Goal: Task Accomplishment & Management: Use online tool/utility

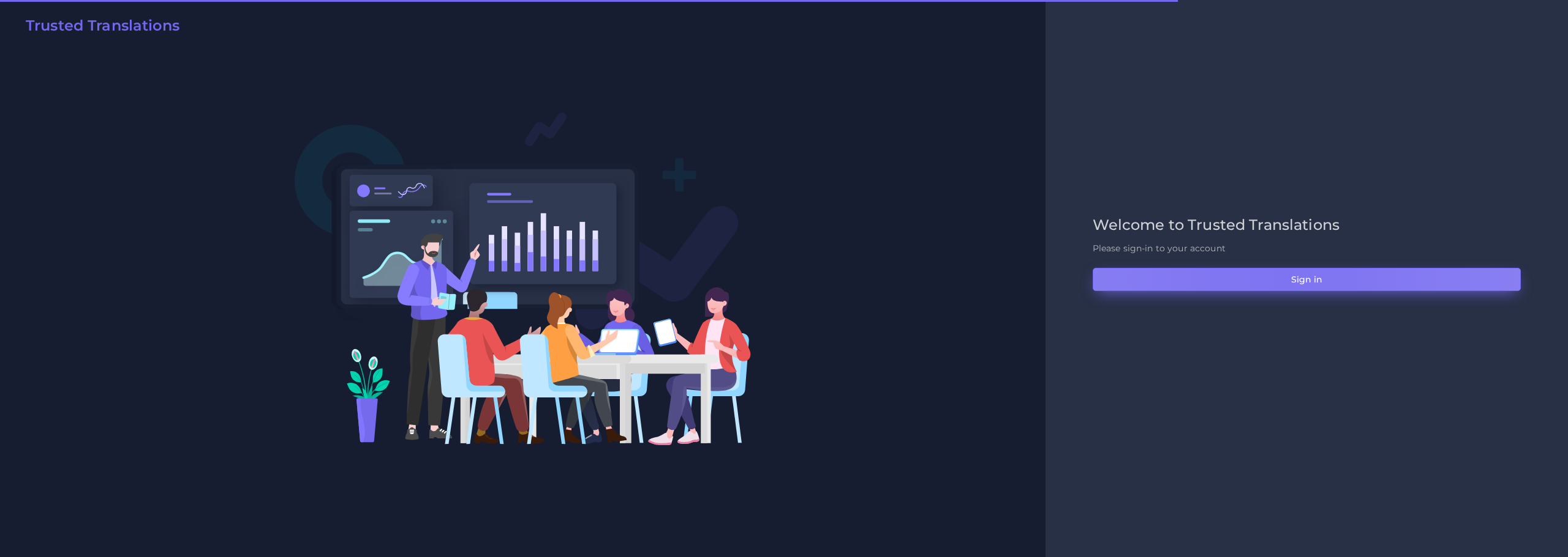
click at [1283, 278] on button "Sign in" at bounding box center [1306, 279] width 428 height 24
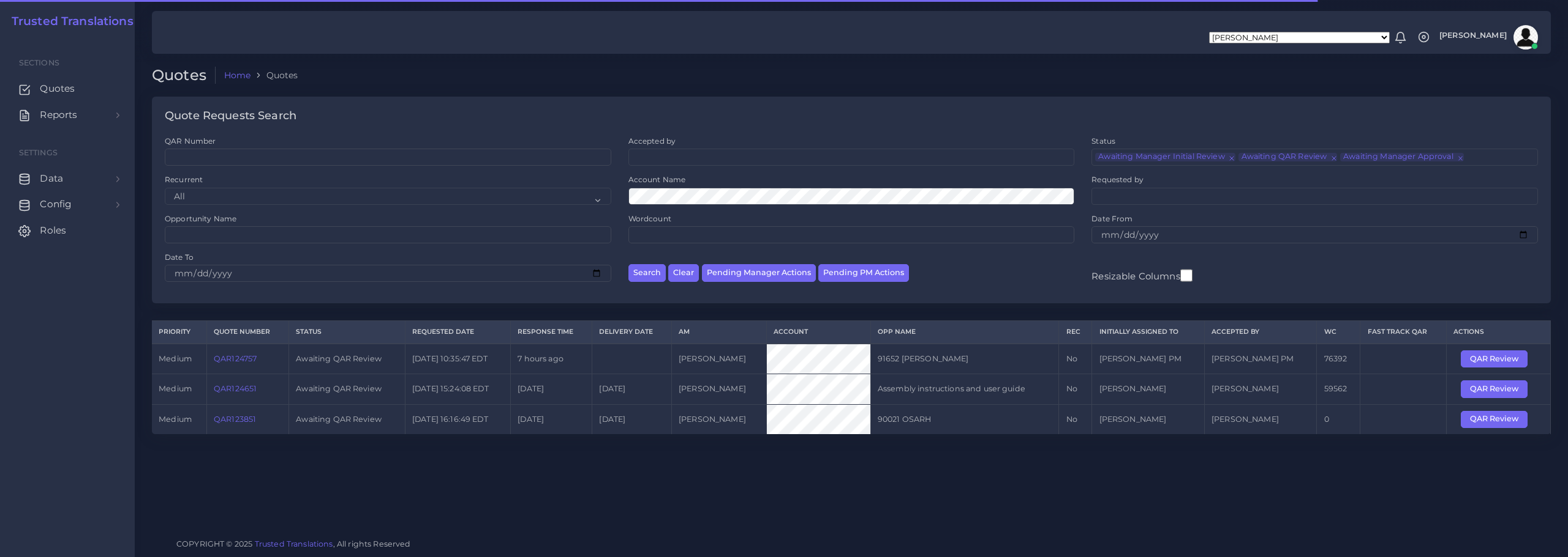
click at [241, 357] on link "QAR124757" at bounding box center [234, 359] width 43 height 9
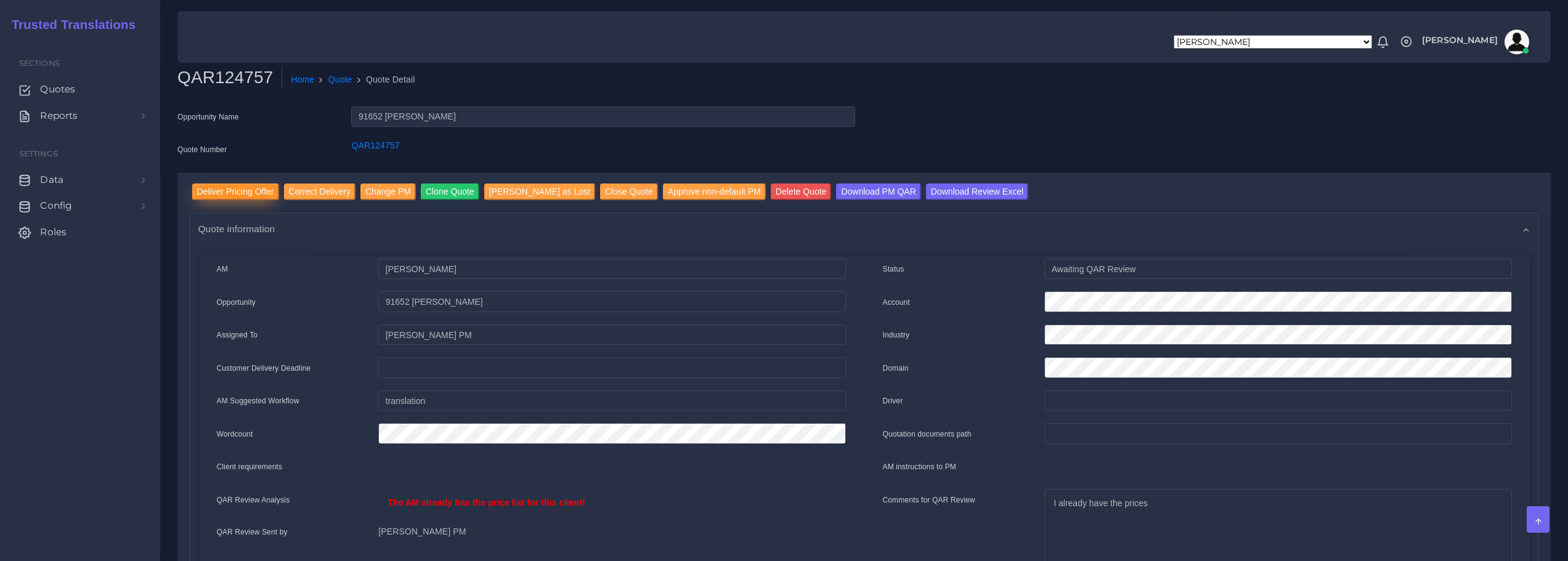
click at [238, 189] on input "Deliver Pricing Offer" at bounding box center [236, 191] width 87 height 16
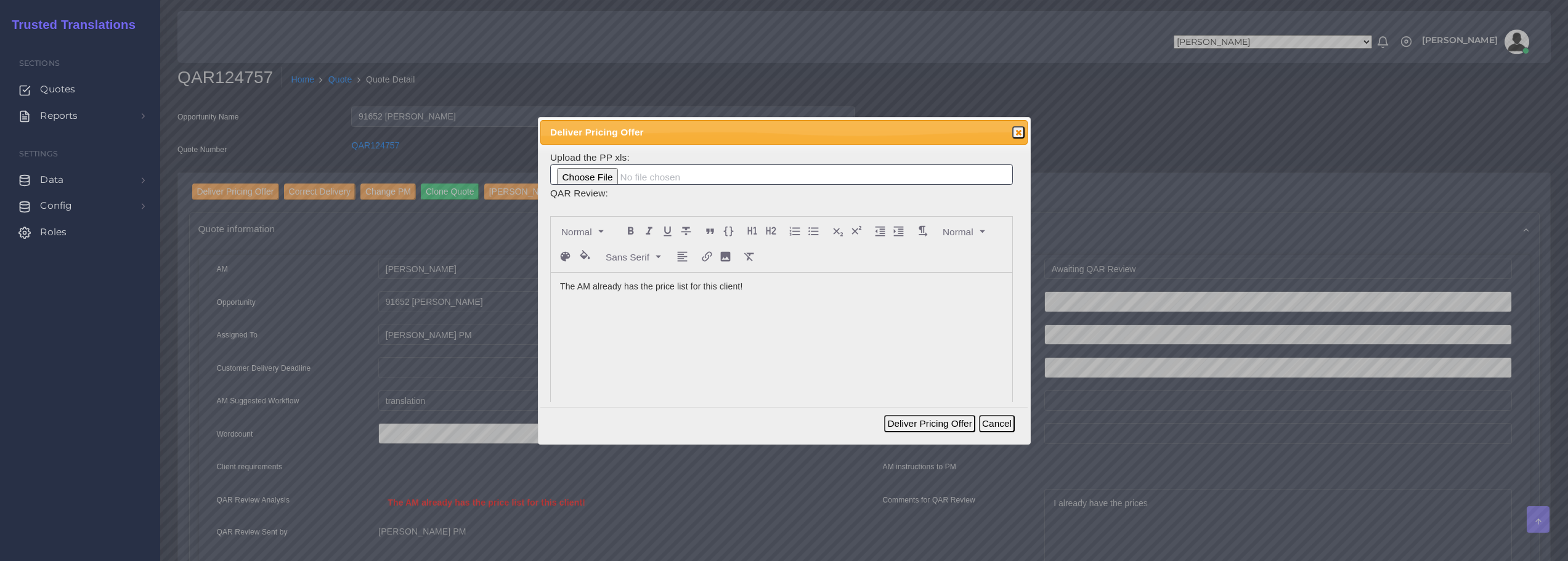
click at [783, 286] on p "The AM already has the price list for this client!" at bounding box center [781, 287] width 443 height 13
click at [920, 422] on button "Deliver Pricing Offer" at bounding box center [929, 424] width 91 height 17
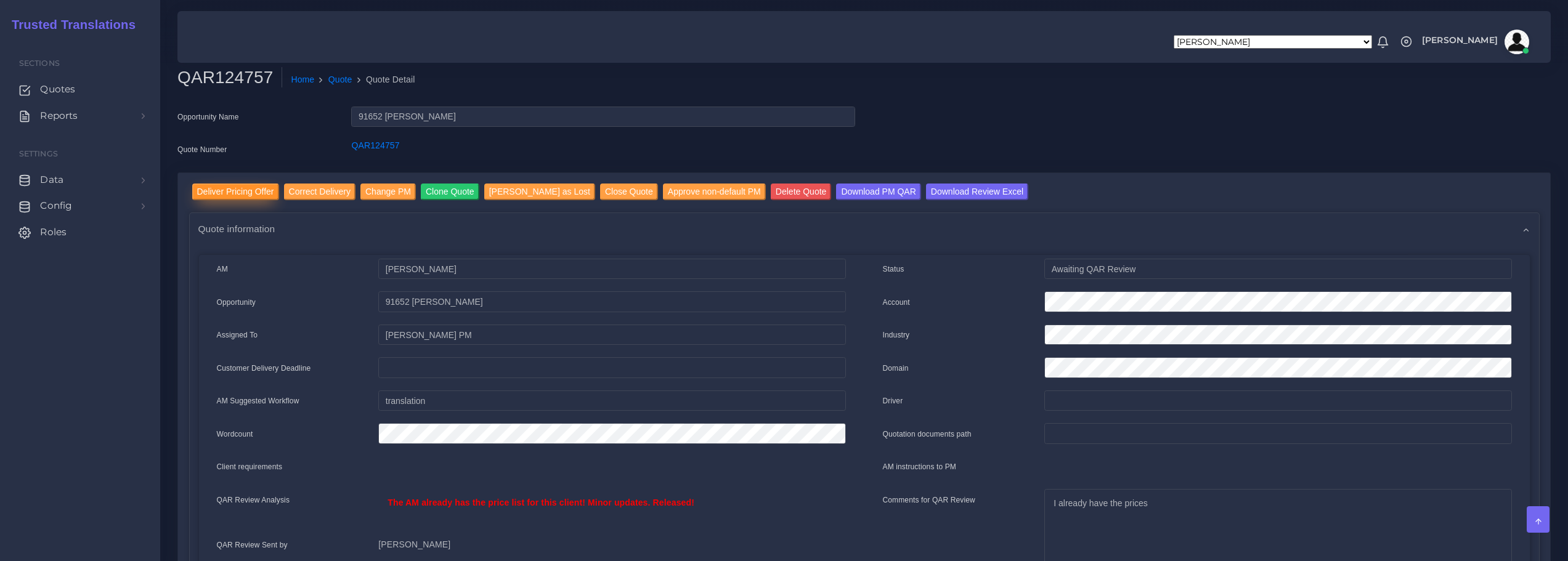
click at [241, 193] on input "Deliver Pricing Offer" at bounding box center [236, 191] width 87 height 16
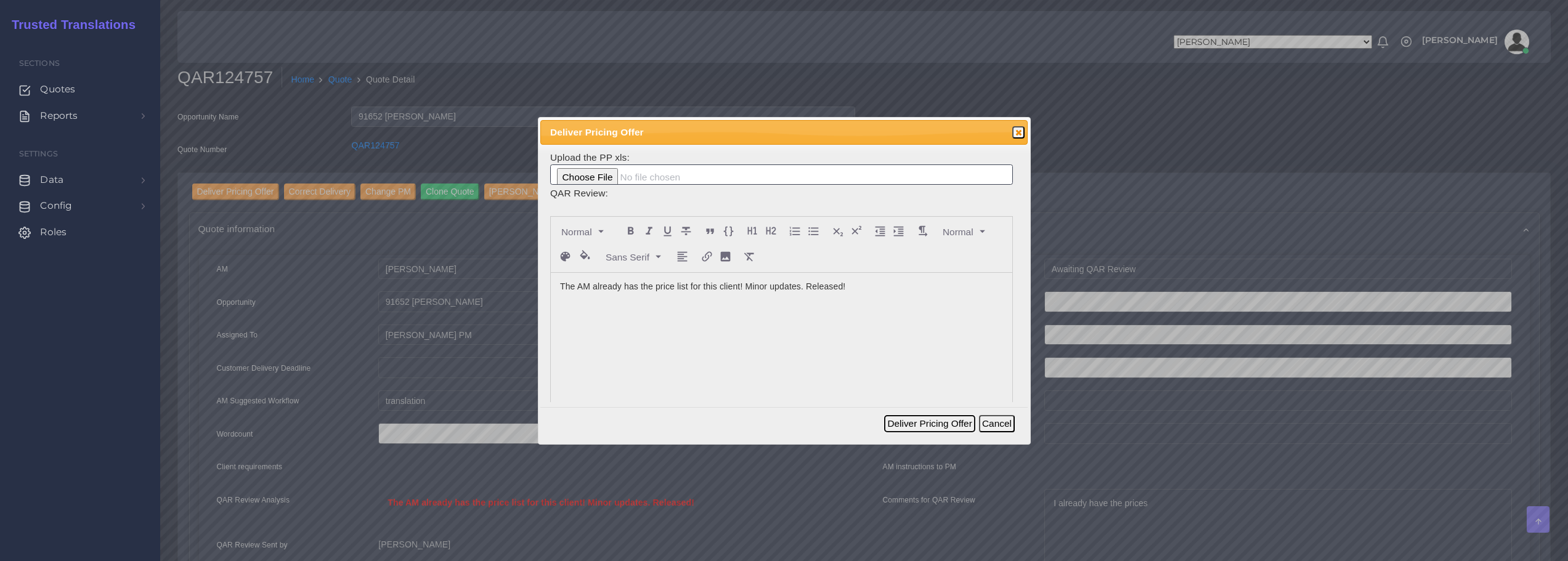
click at [925, 422] on button "Deliver Pricing Offer" at bounding box center [929, 424] width 91 height 17
